Goal: Complete application form

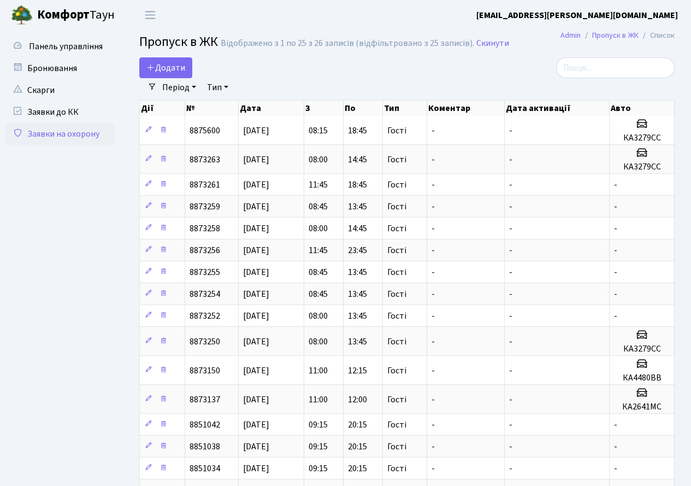
select select "25"
click at [147, 66] on icon at bounding box center [150, 67] width 9 height 9
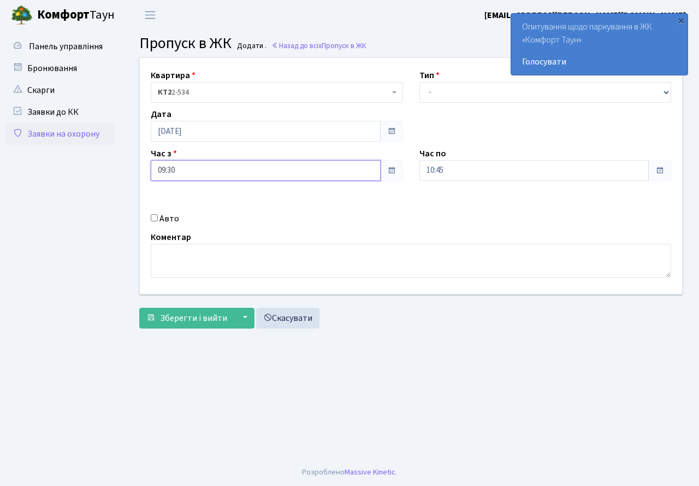
click at [248, 171] on input "09:30" at bounding box center [266, 170] width 230 height 21
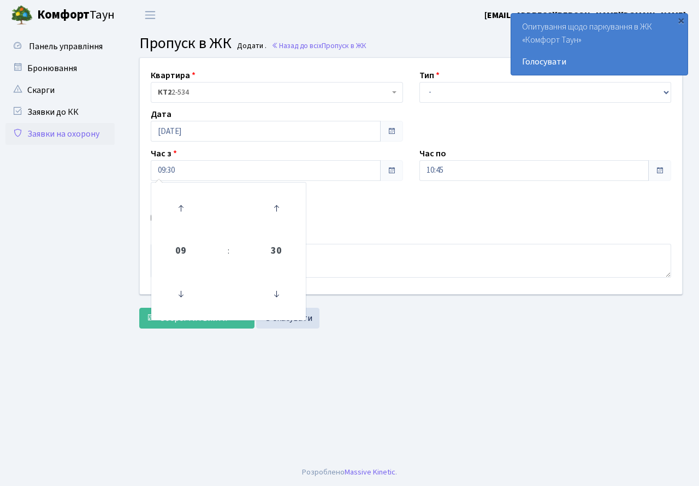
click at [421, 209] on div "Квартира <b>КТ2</b>&nbsp;&nbsp;&nbsp;2-534 КТ2 2-534 Тип - Доставка Таксі Гості…" at bounding box center [411, 176] width 559 height 236
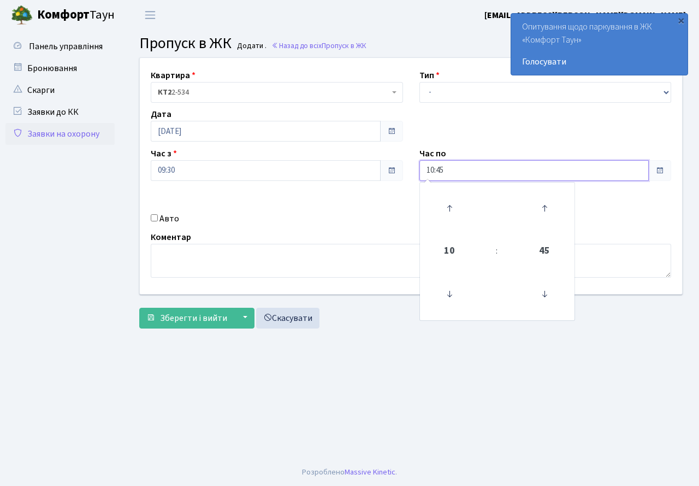
click at [475, 179] on input "10:45" at bounding box center [535, 170] width 230 height 21
click at [450, 251] on span "10" at bounding box center [450, 251] width 30 height 30
click at [442, 314] on td "20" at bounding box center [441, 310] width 38 height 23
type input "20:45"
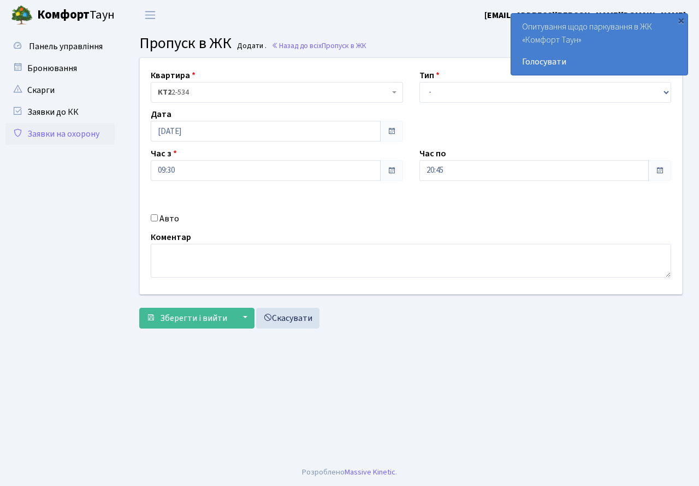
click at [295, 217] on div "Авто" at bounding box center [277, 218] width 269 height 13
click at [154, 217] on input "Авто" at bounding box center [154, 217] width 7 height 7
checkbox input "true"
click at [461, 83] on select "- Доставка Таксі Гості Сервіс" at bounding box center [546, 92] width 252 height 21
select select "3"
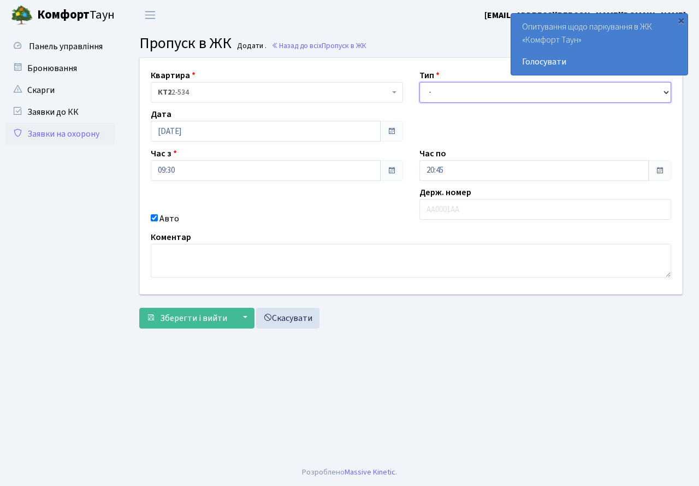
click at [420, 82] on select "- Доставка Таксі Гості Сервіс" at bounding box center [546, 92] width 252 height 21
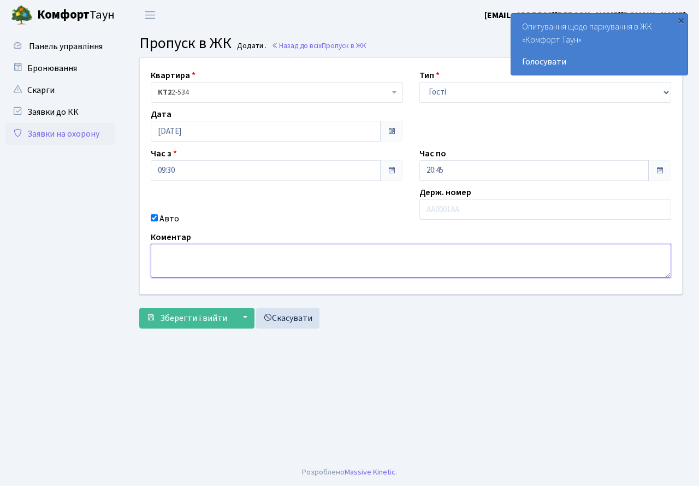
click at [240, 260] on textarea at bounding box center [411, 261] width 521 height 34
type textarea "к"
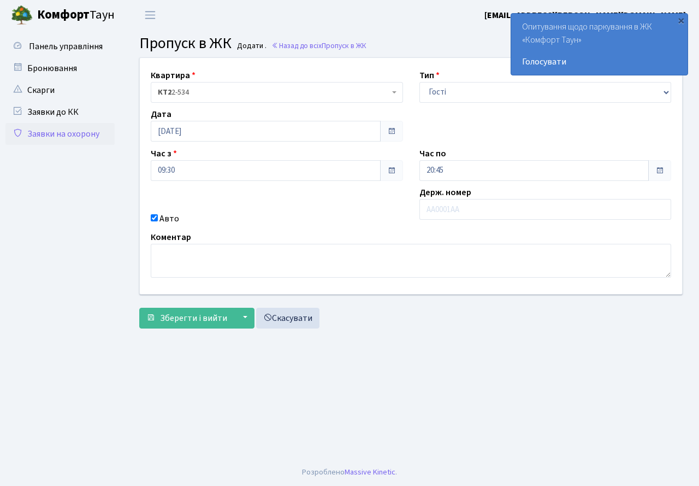
drag, startPoint x: 472, startPoint y: 198, endPoint x: 477, endPoint y: 195, distance: 5.6
click at [474, 197] on div "Держ. номер" at bounding box center [545, 205] width 269 height 39
click at [467, 211] on input "text" at bounding box center [546, 209] width 252 height 21
click at [434, 209] on input "ка4213ІТ" at bounding box center [546, 209] width 252 height 21
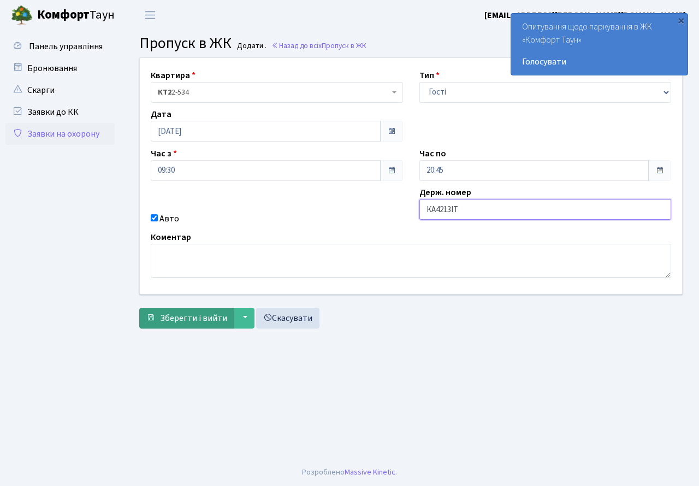
type input "КА4213ІТ"
click at [212, 321] on span "Зберегти і вийти" at bounding box center [193, 318] width 67 height 12
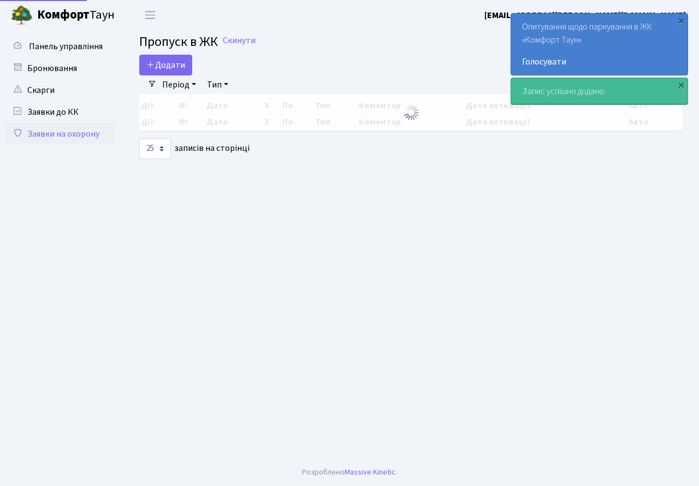
select select "25"
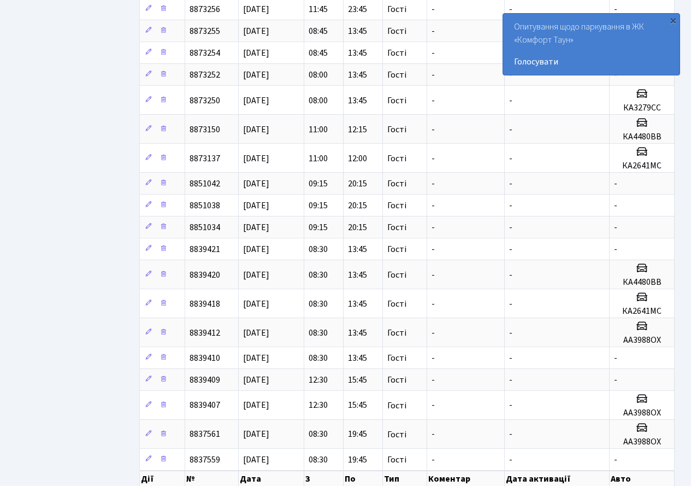
scroll to position [328, 0]
